Goal: Task Accomplishment & Management: Manage account settings

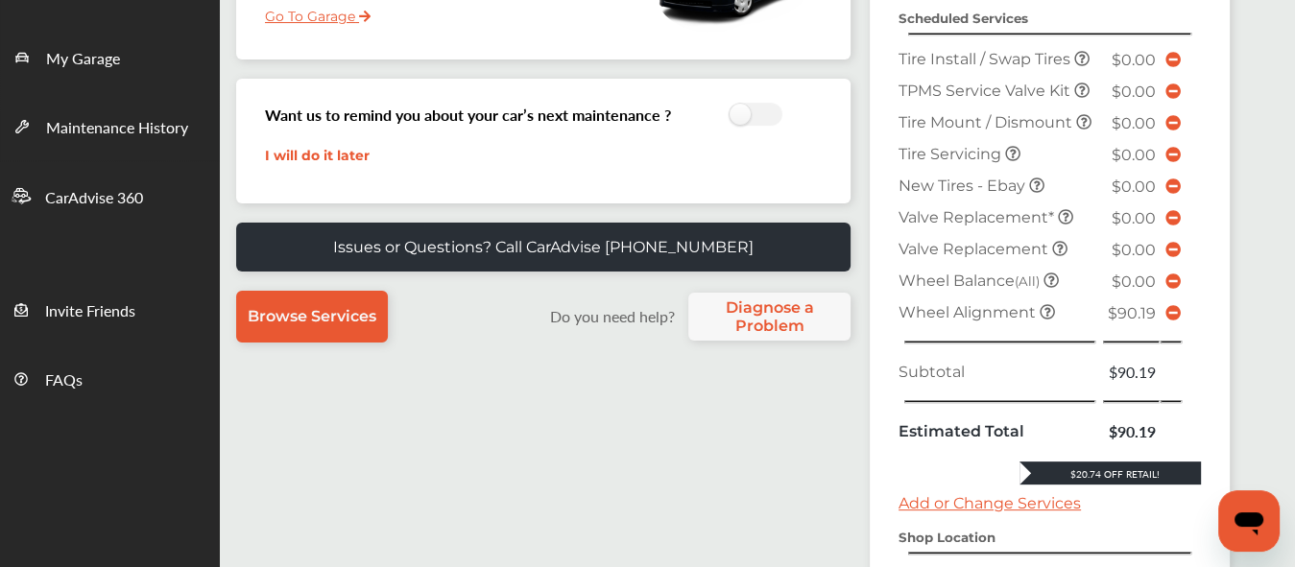
scroll to position [408, 0]
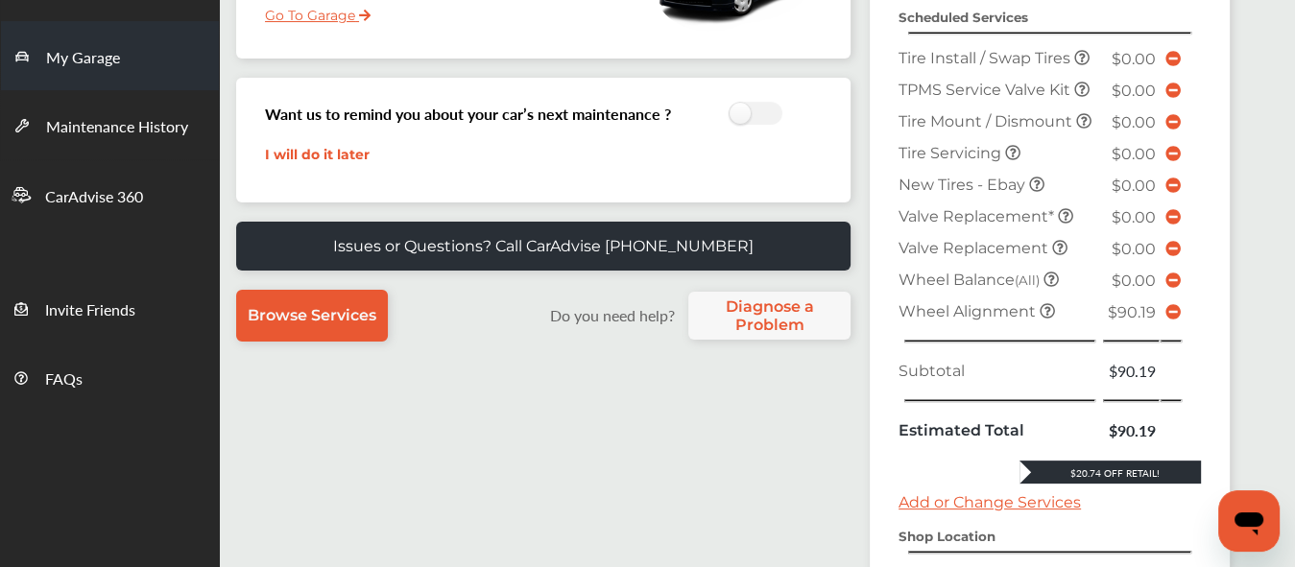
click at [75, 54] on span "My Garage" at bounding box center [83, 58] width 74 height 25
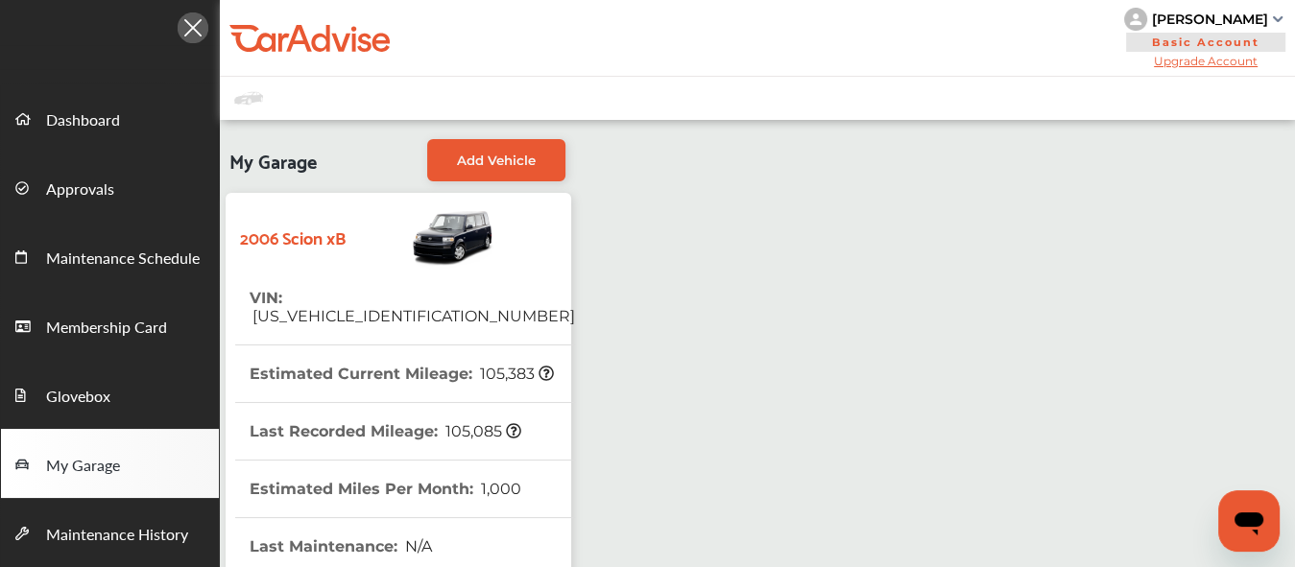
click at [192, 22] on img at bounding box center [193, 27] width 31 height 31
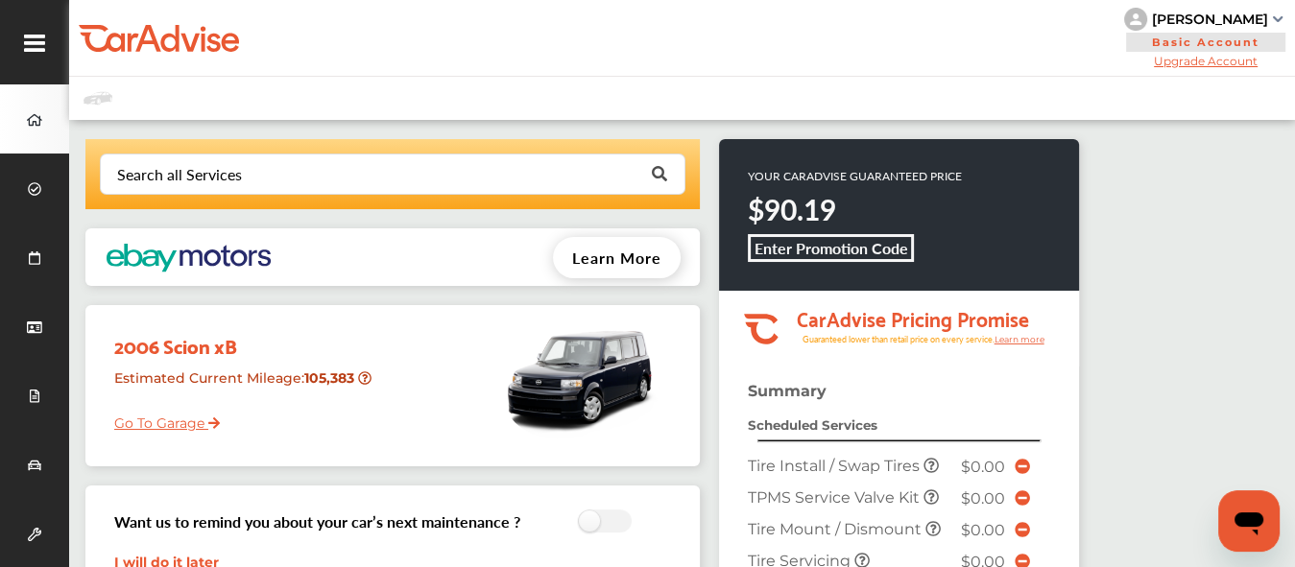
scroll to position [282, 0]
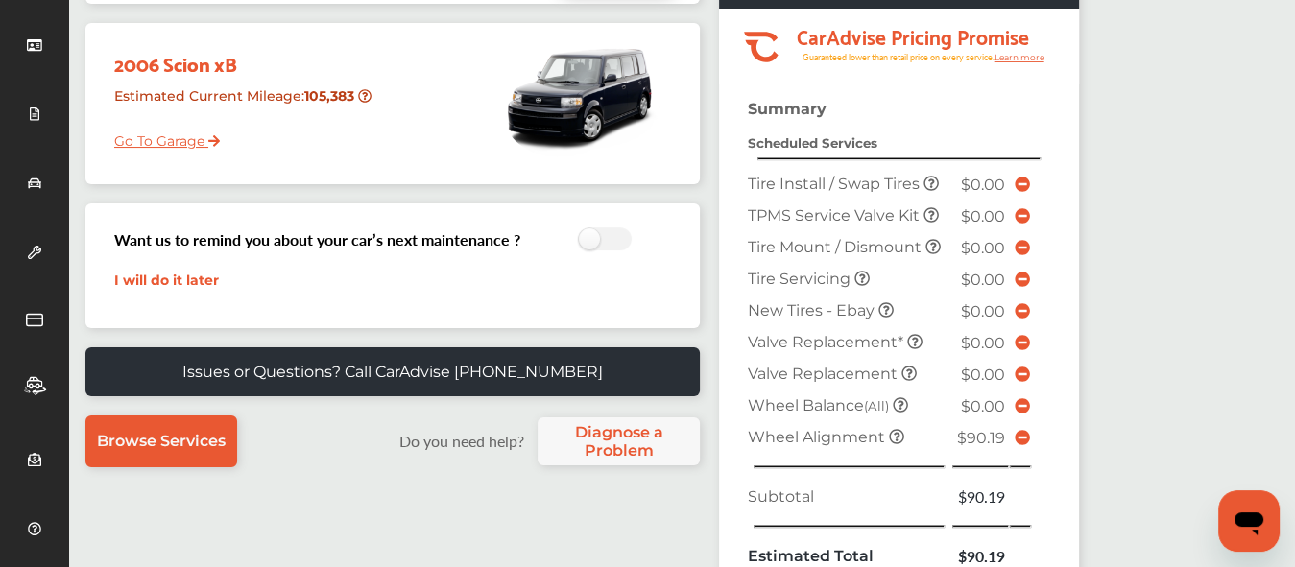
click at [1024, 430] on icon at bounding box center [1021, 437] width 15 height 15
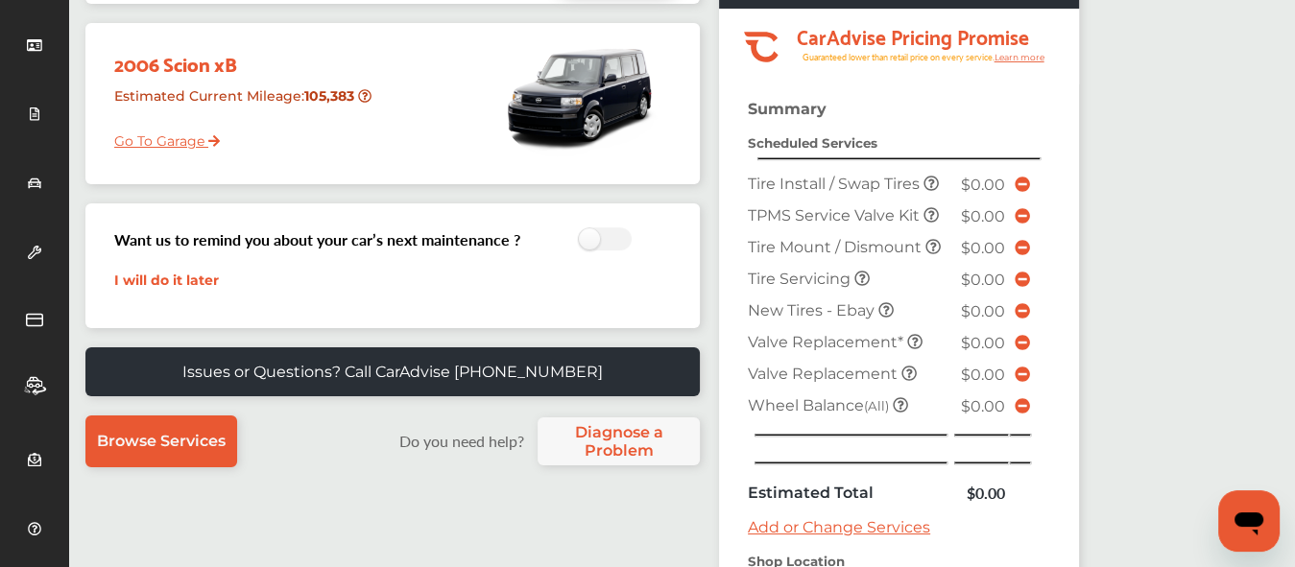
scroll to position [0, 0]
